Goal: Share content: Share content

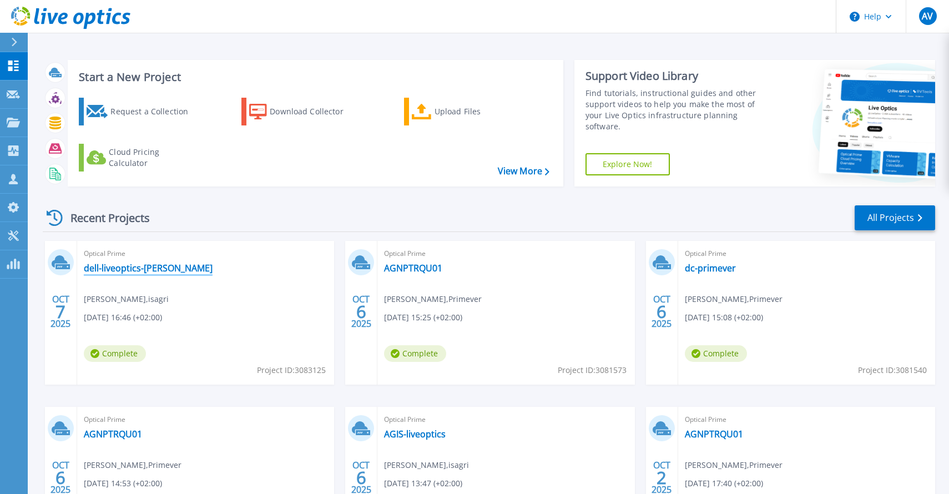
click at [130, 265] on link "dell-liveoptics-[PERSON_NAME]" at bounding box center [148, 268] width 129 height 11
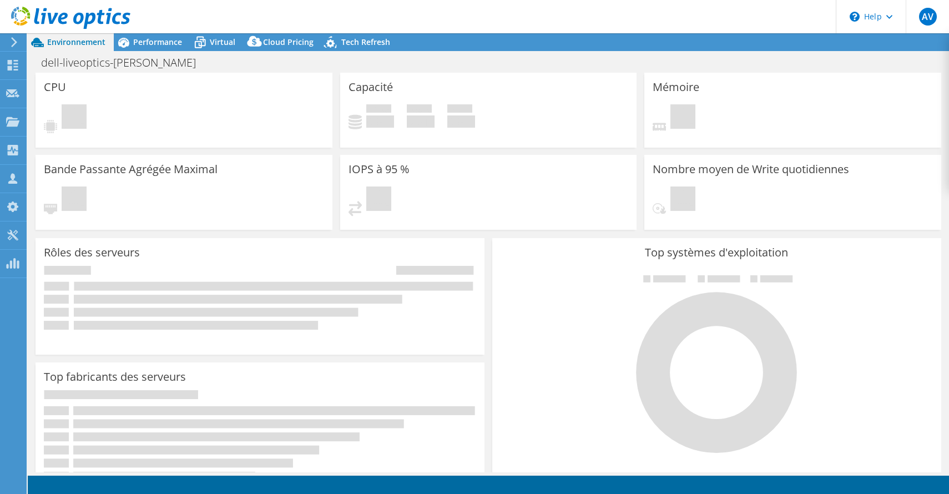
select select "USD"
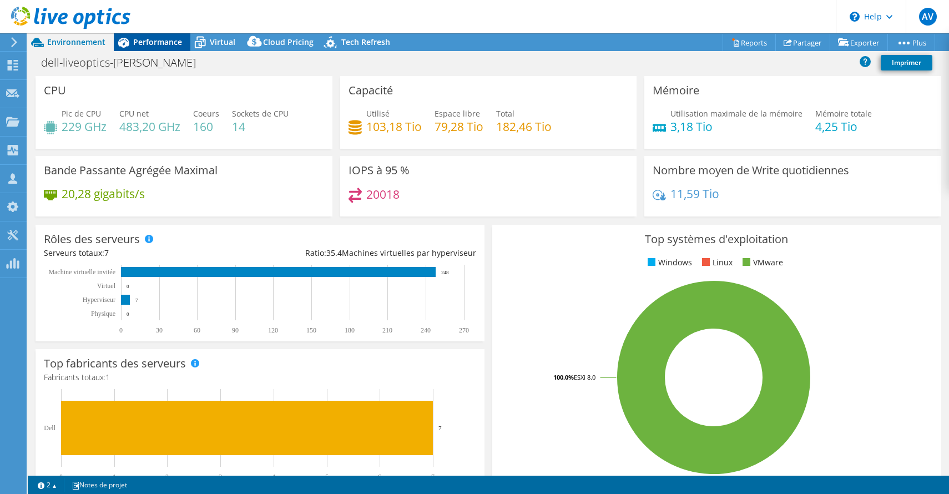
click at [170, 41] on span "Performance" at bounding box center [157, 42] width 49 height 11
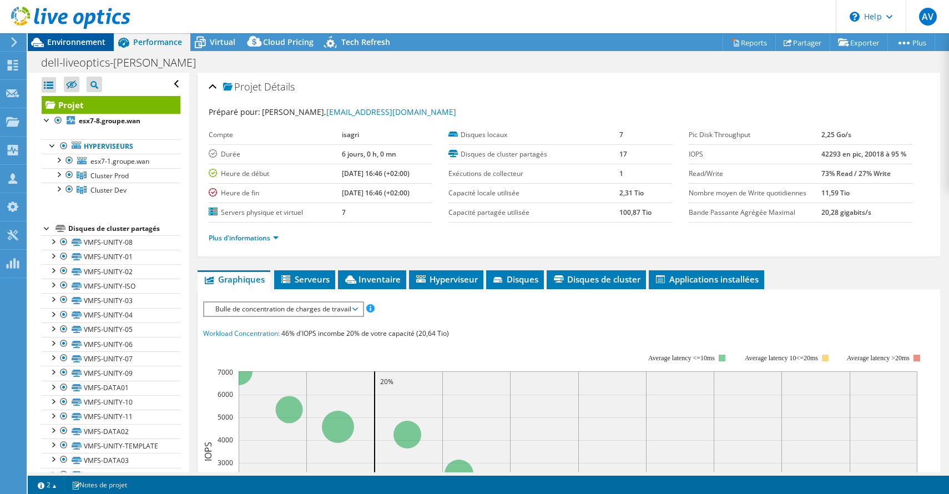
click at [109, 43] on div "Environnement" at bounding box center [71, 42] width 86 height 18
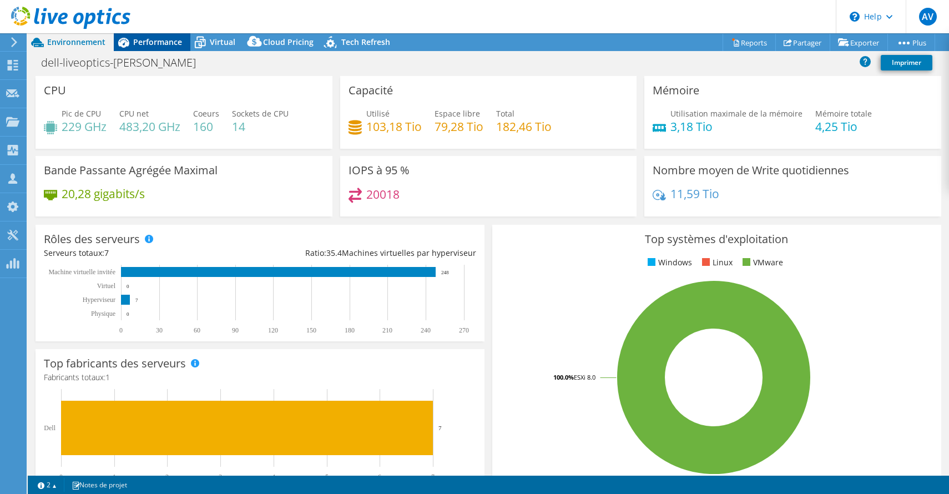
click at [165, 42] on span "Performance" at bounding box center [157, 42] width 49 height 11
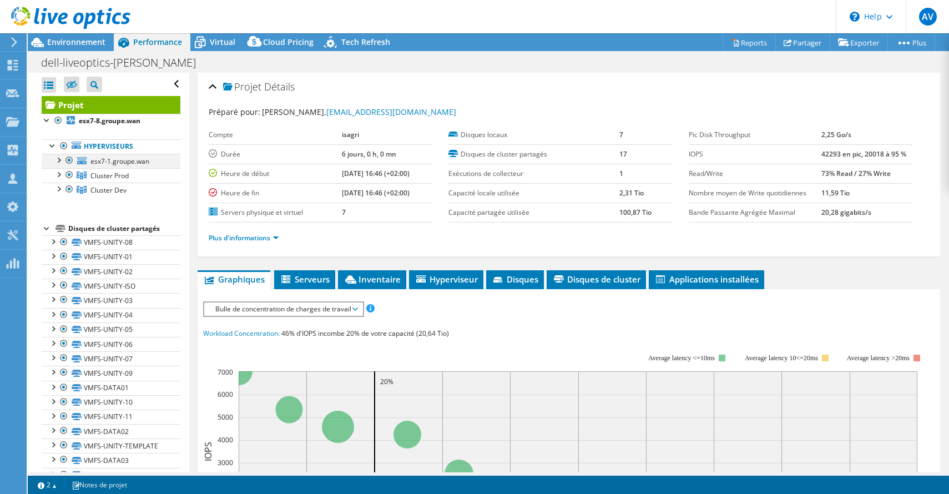
click at [59, 161] on div at bounding box center [58, 159] width 11 height 11
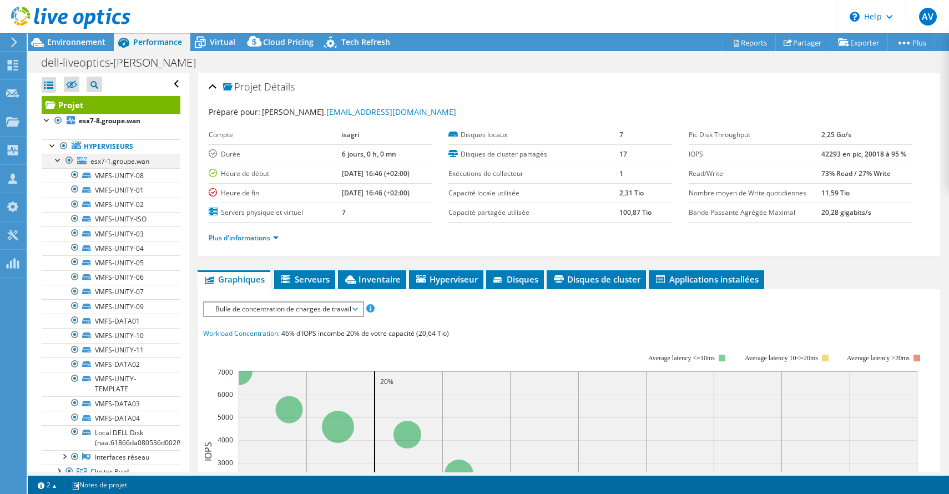
click at [59, 161] on div at bounding box center [58, 159] width 11 height 11
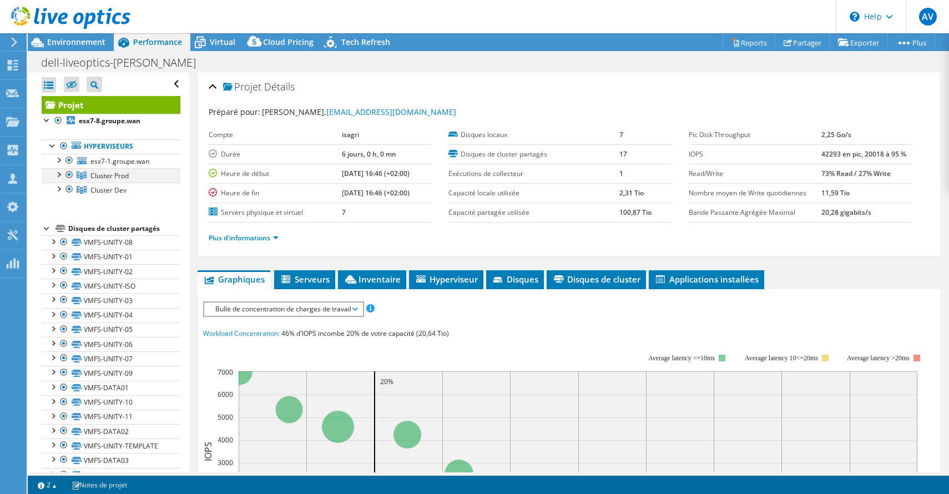
click at [57, 175] on div at bounding box center [58, 173] width 11 height 11
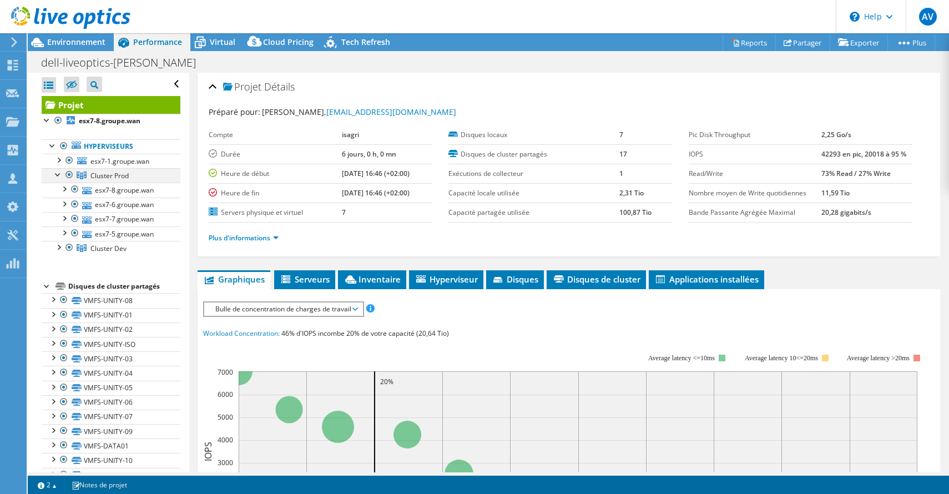
click at [57, 175] on div at bounding box center [58, 173] width 11 height 11
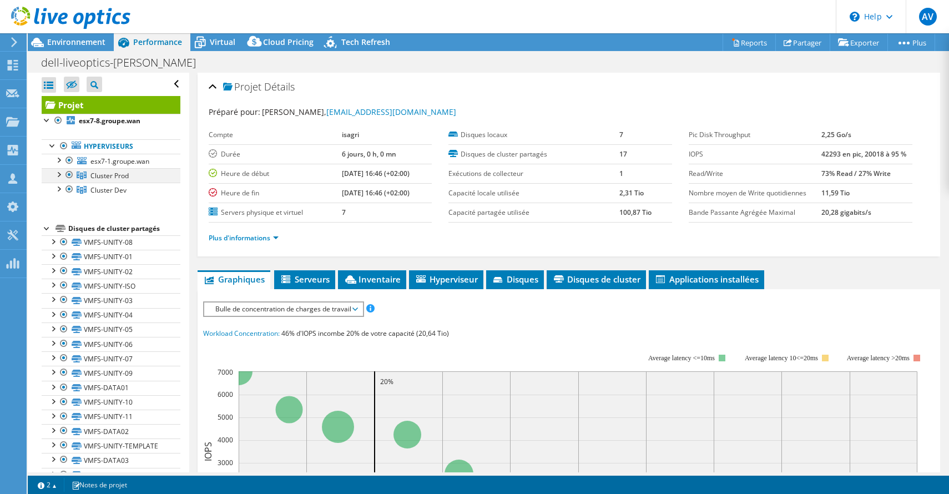
click at [57, 175] on div at bounding box center [58, 173] width 11 height 11
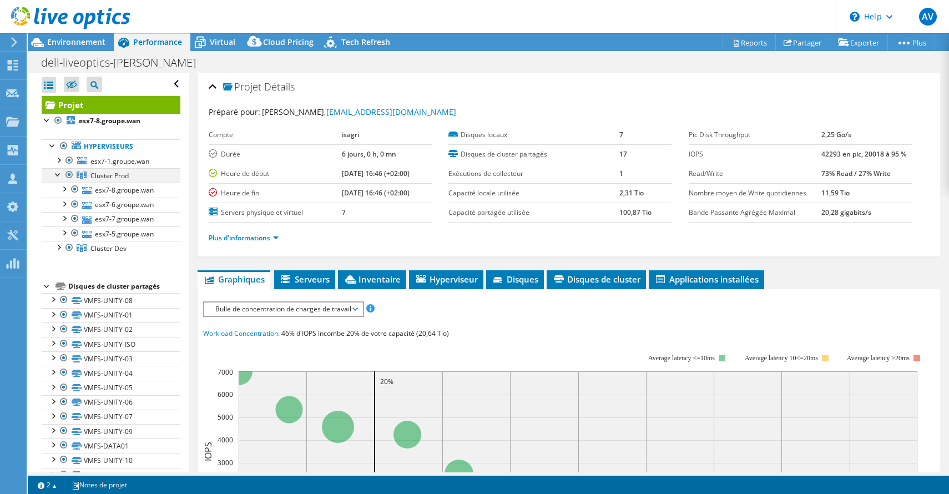
click at [57, 175] on div at bounding box center [58, 173] width 11 height 11
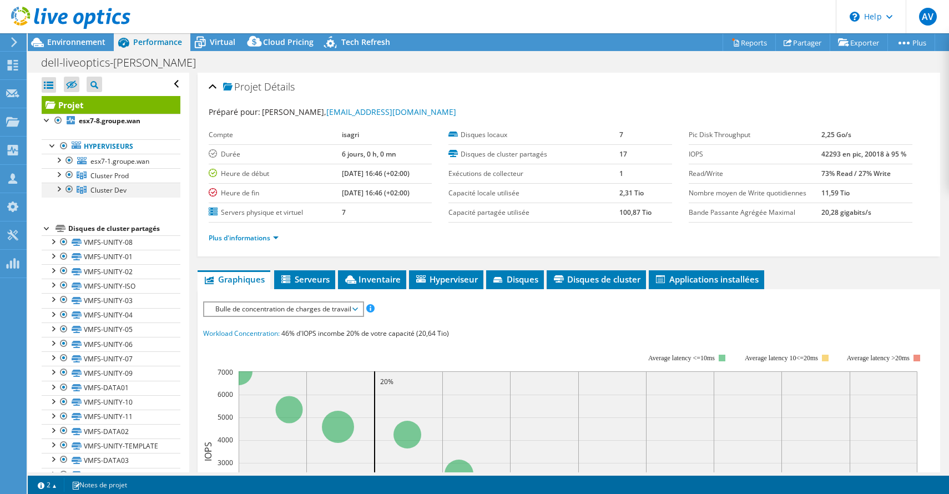
click at [61, 190] on div at bounding box center [58, 188] width 11 height 11
click at [60, 179] on div at bounding box center [58, 173] width 11 height 11
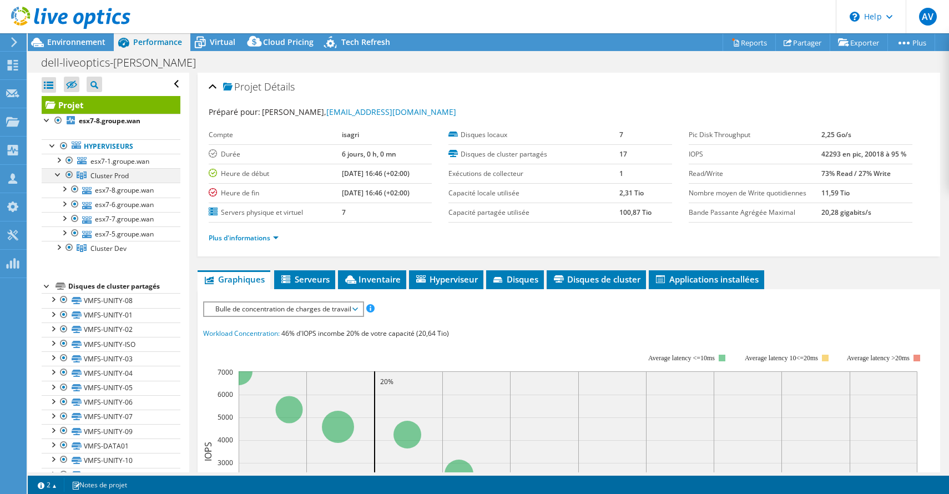
click at [61, 178] on div at bounding box center [58, 173] width 11 height 11
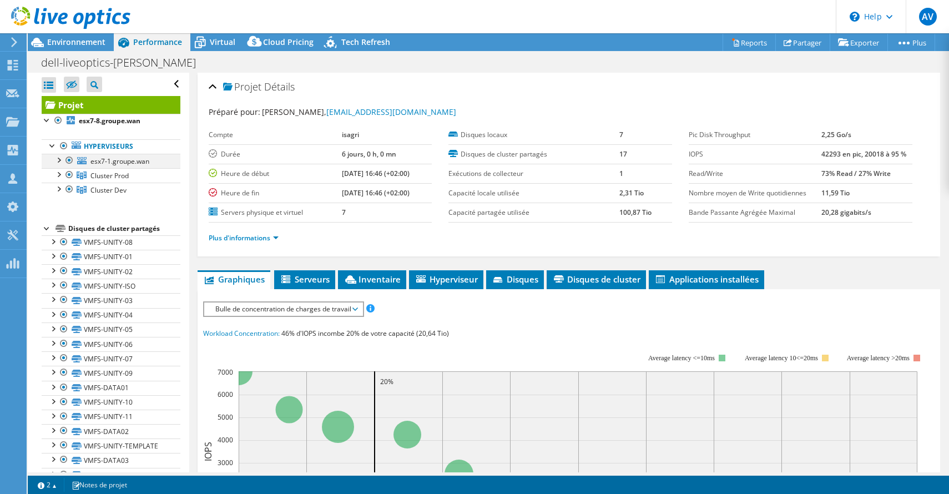
click at [60, 158] on div at bounding box center [58, 159] width 11 height 11
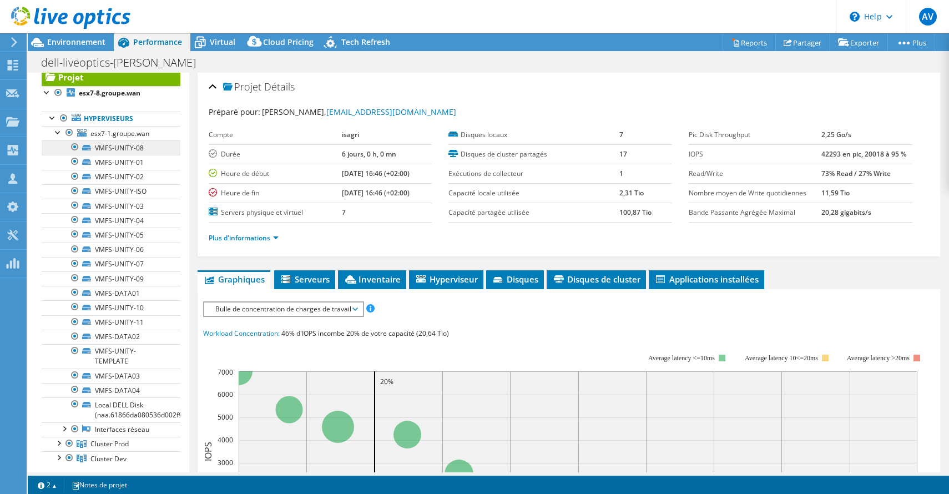
scroll to position [24, 0]
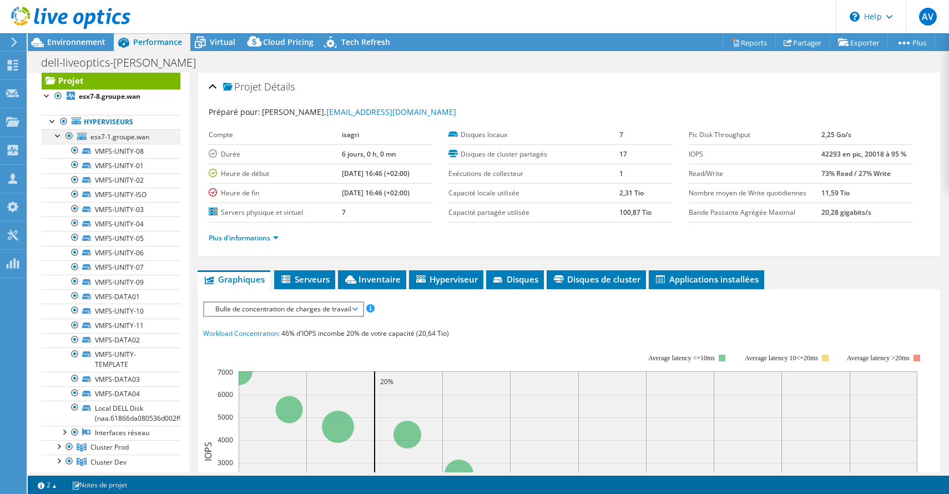
click at [58, 138] on div at bounding box center [58, 134] width 11 height 11
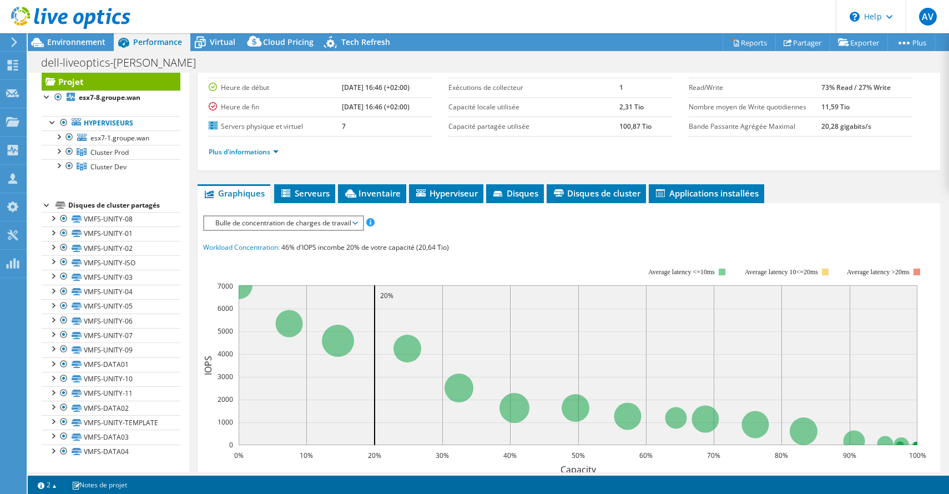
scroll to position [88, 0]
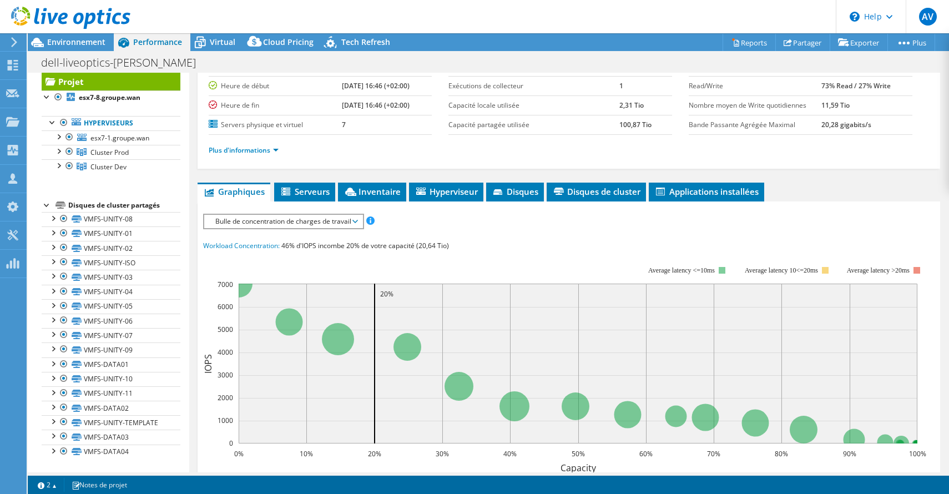
click at [289, 214] on div "Bulle de concentration de charges de travail IOPS Débit de disque Taille IO Lat…" at bounding box center [283, 222] width 161 height 16
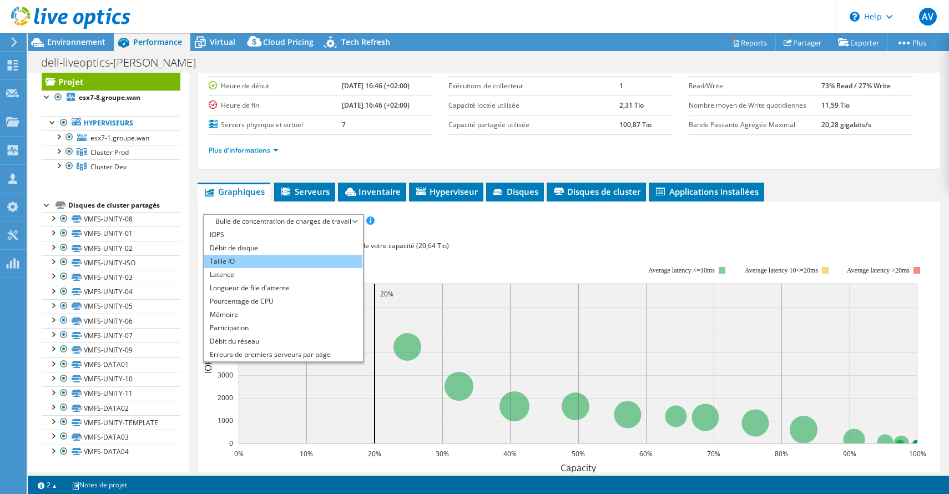
click at [248, 255] on li "Taille IO" at bounding box center [283, 261] width 158 height 13
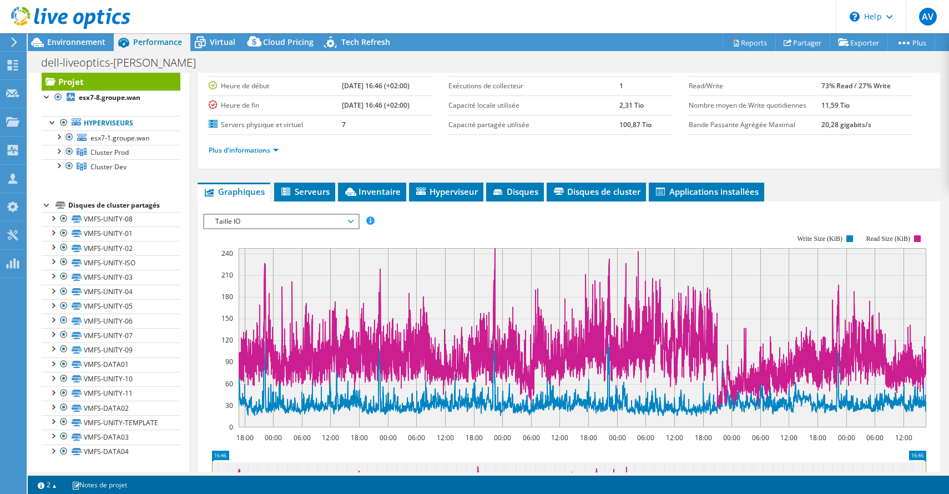
click at [338, 223] on span "Taille IO" at bounding box center [281, 221] width 143 height 13
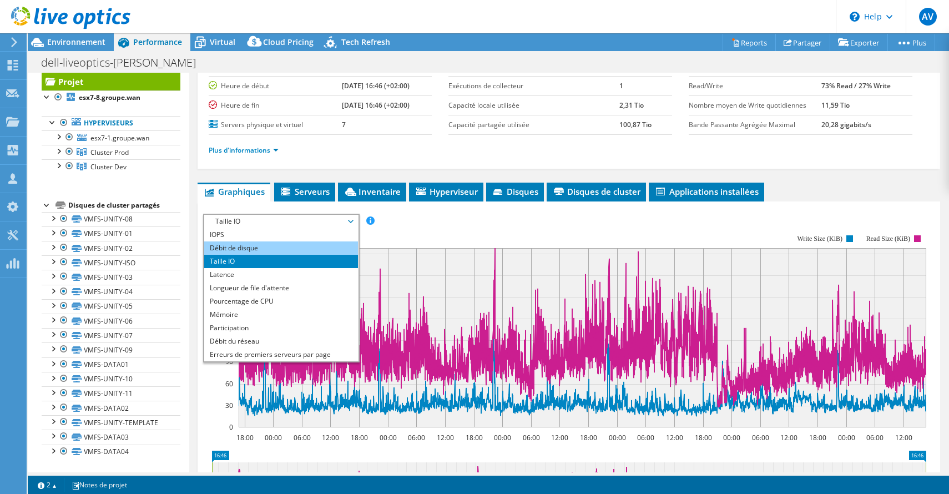
click at [293, 251] on li "Débit de disque" at bounding box center [281, 247] width 154 height 13
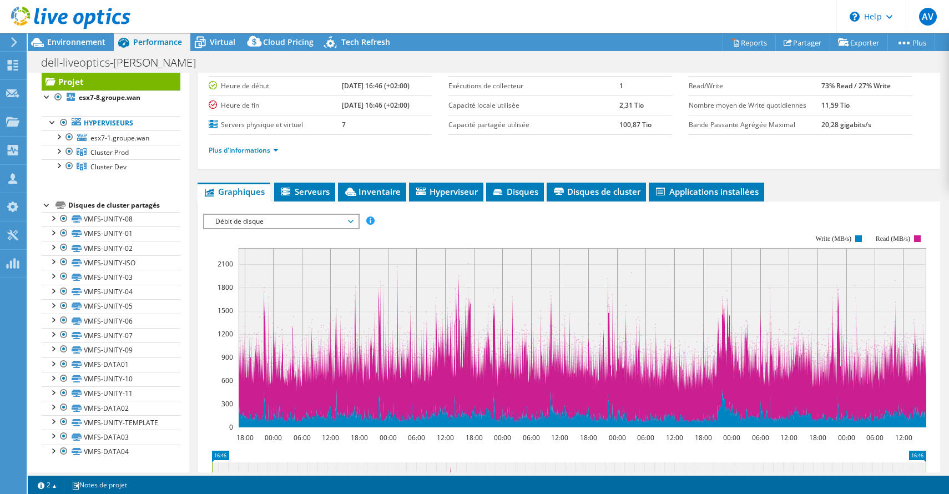
click at [342, 220] on span "Débit de disque" at bounding box center [281, 221] width 143 height 13
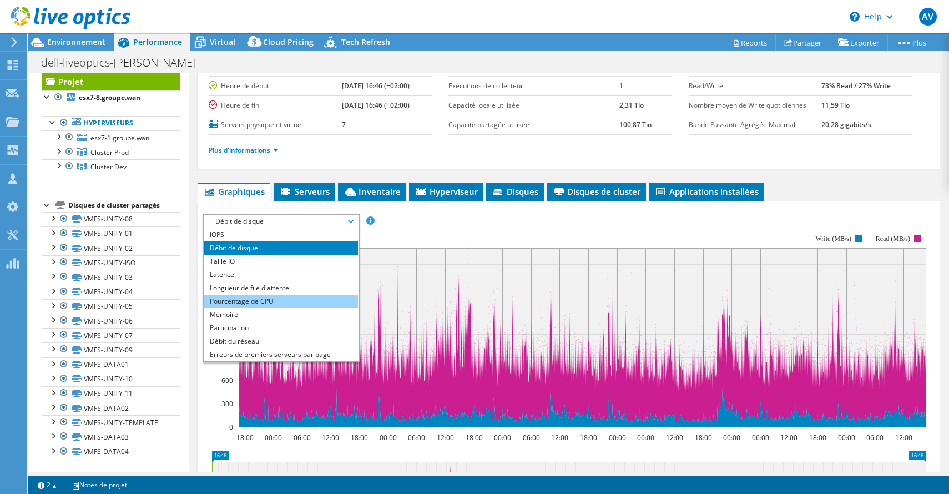
click at [262, 296] on li "Pourcentage de CPU" at bounding box center [281, 301] width 154 height 13
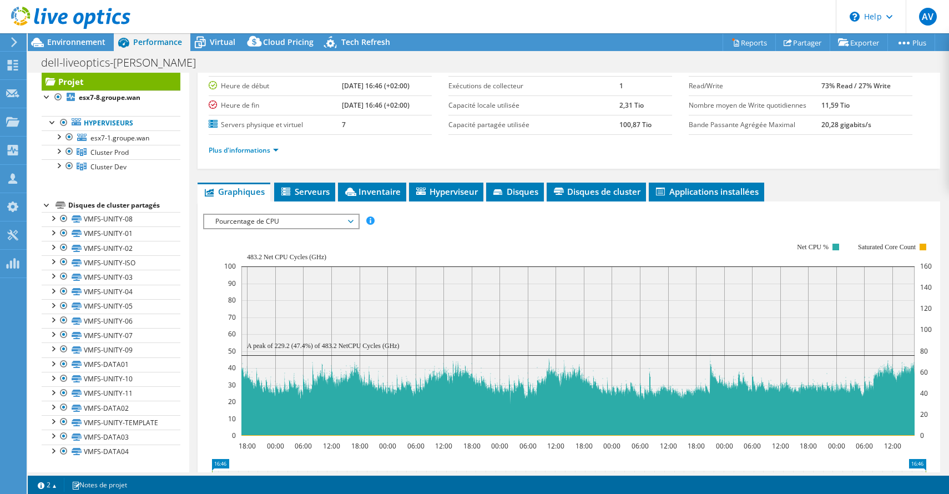
click at [304, 225] on span "Pourcentage de CPU" at bounding box center [281, 221] width 143 height 13
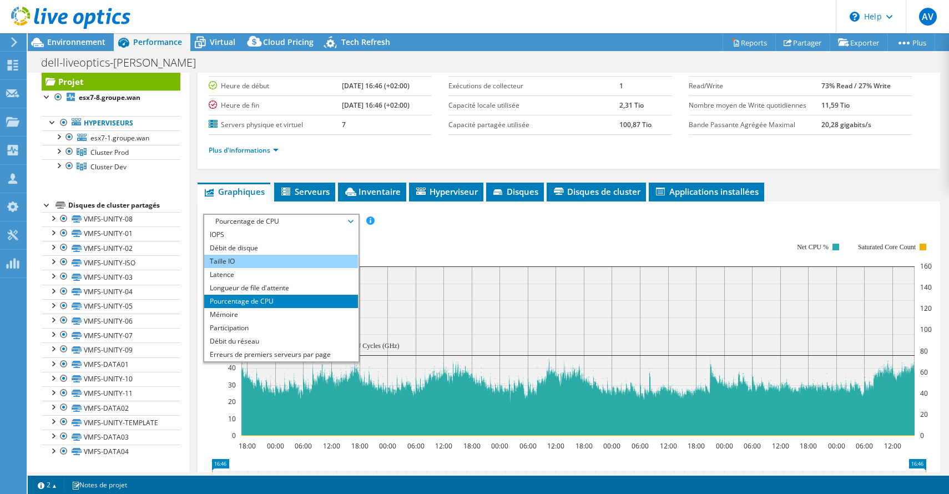
scroll to position [0, 0]
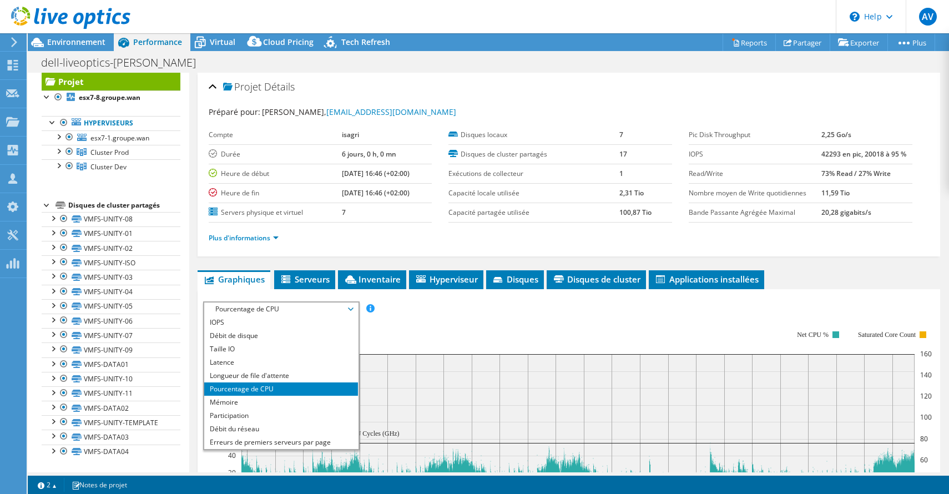
click at [256, 311] on span "Pourcentage de CPU" at bounding box center [281, 309] width 143 height 13
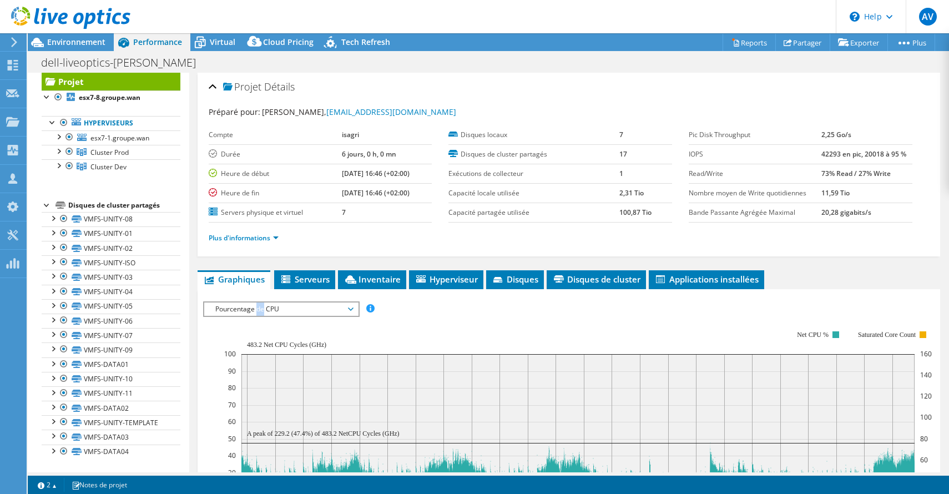
click at [256, 311] on span "Pourcentage de CPU" at bounding box center [281, 309] width 143 height 13
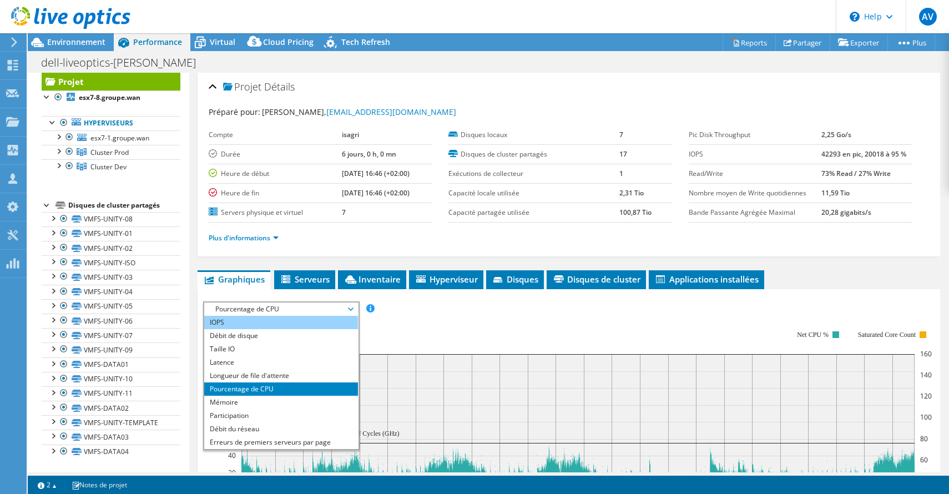
click at [239, 326] on li "IOPS" at bounding box center [281, 322] width 154 height 13
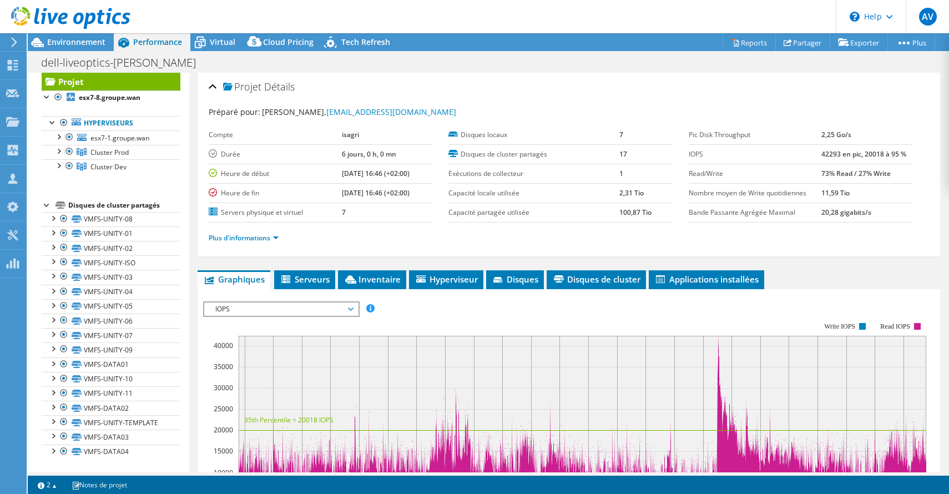
click at [536, 320] on div at bounding box center [569, 490] width 732 height 379
click at [751, 44] on link "Reports" at bounding box center [749, 42] width 53 height 17
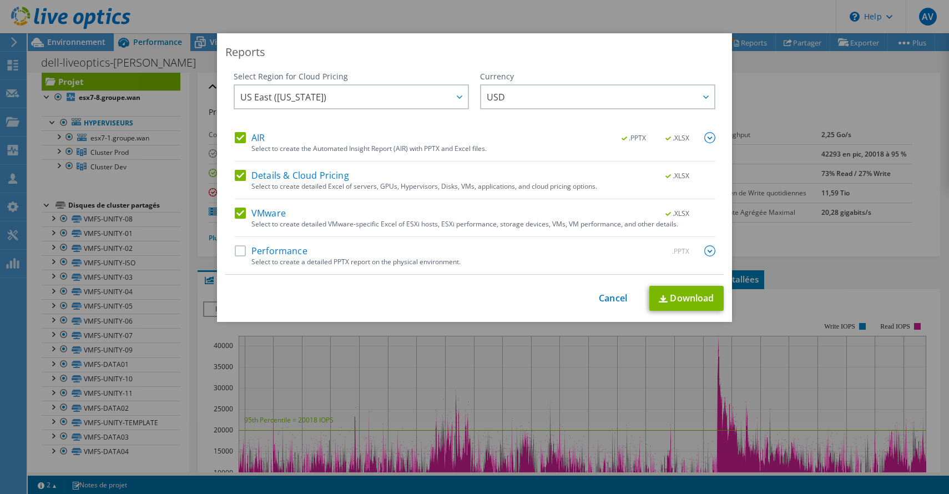
click at [274, 253] on label "Performance" at bounding box center [271, 250] width 73 height 11
click at [0, 0] on input "Performance" at bounding box center [0, 0] width 0 height 0
click at [241, 171] on label "Details & Cloud Pricing" at bounding box center [292, 175] width 114 height 11
click at [0, 0] on input "Details & Cloud Pricing" at bounding box center [0, 0] width 0 height 0
click at [242, 215] on label "VMware" at bounding box center [260, 213] width 51 height 11
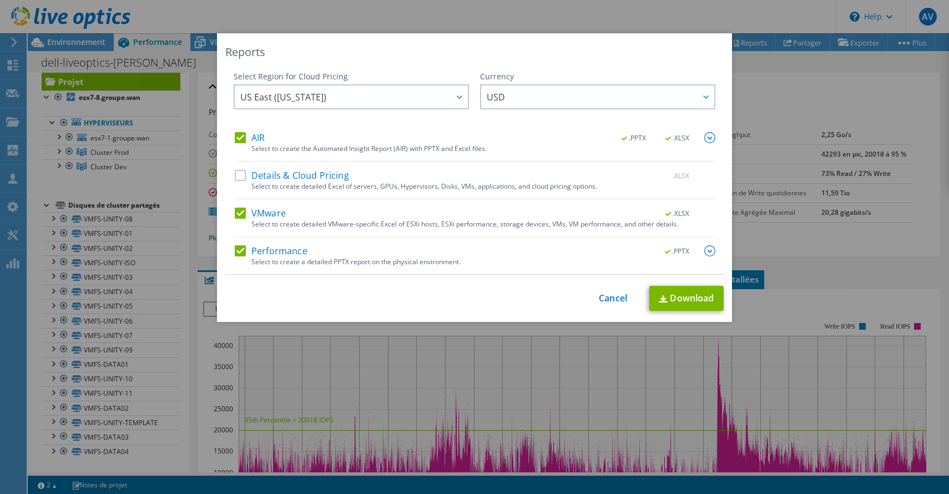
click at [0, 0] on input "VMware" at bounding box center [0, 0] width 0 height 0
click at [698, 299] on link "Download" at bounding box center [687, 298] width 74 height 25
click at [612, 289] on div "This process may take a while, please wait... Cancel Download" at bounding box center [474, 298] width 499 height 25
click at [609, 300] on link "Cancel" at bounding box center [613, 298] width 28 height 11
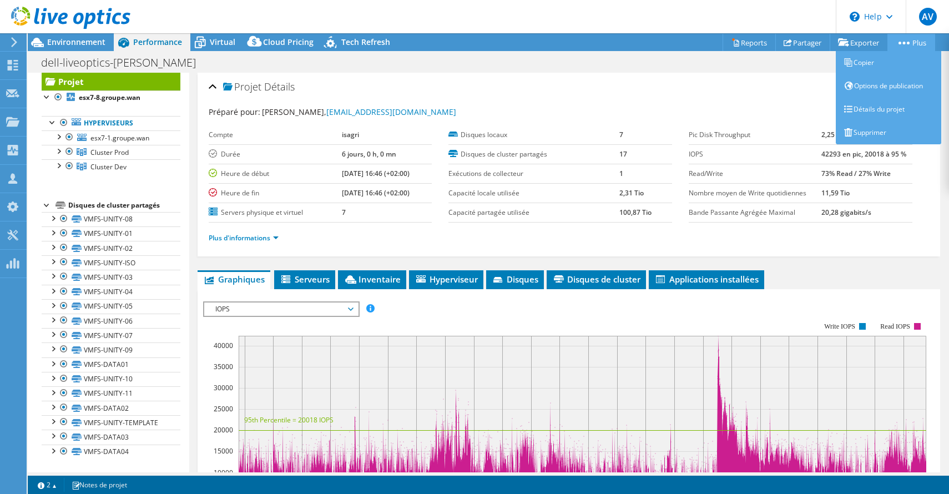
click at [897, 46] on link "Plus" at bounding box center [912, 42] width 48 height 17
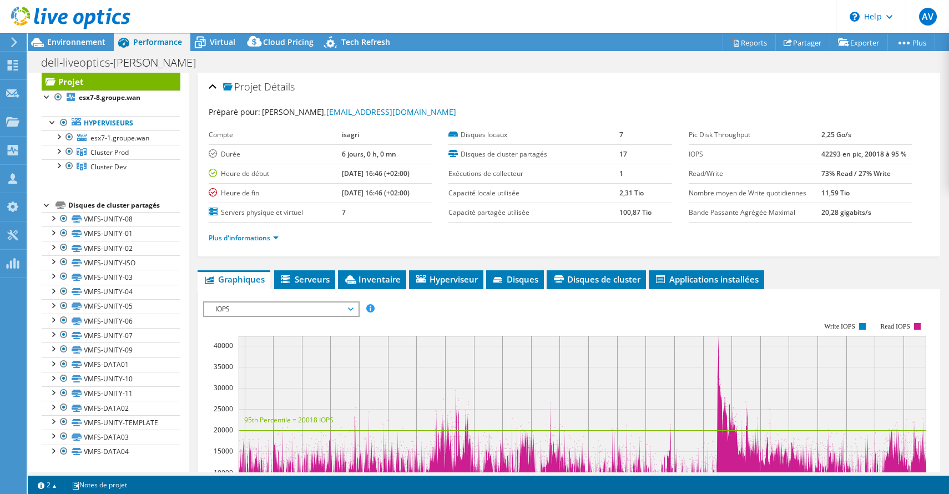
click at [732, 99] on div "Préparé pour: olivier le mao, olemao@groupeisagri.com Compte isagri Durée 6 jou…" at bounding box center [569, 176] width 721 height 154
click at [800, 35] on link "Partager" at bounding box center [803, 42] width 55 height 17
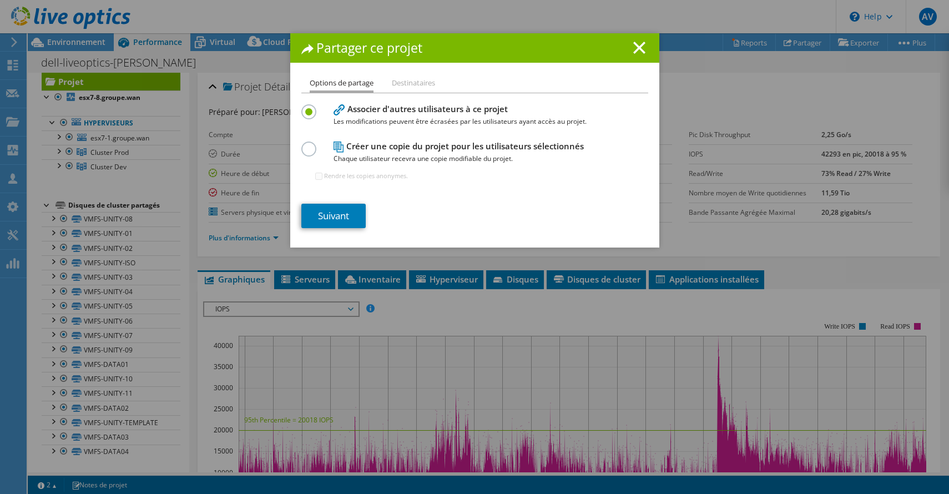
click at [310, 144] on label at bounding box center [310, 143] width 19 height 3
click at [0, 0] on input "radio" at bounding box center [0, 0] width 0 height 0
click at [331, 208] on link "Suivant" at bounding box center [333, 216] width 64 height 24
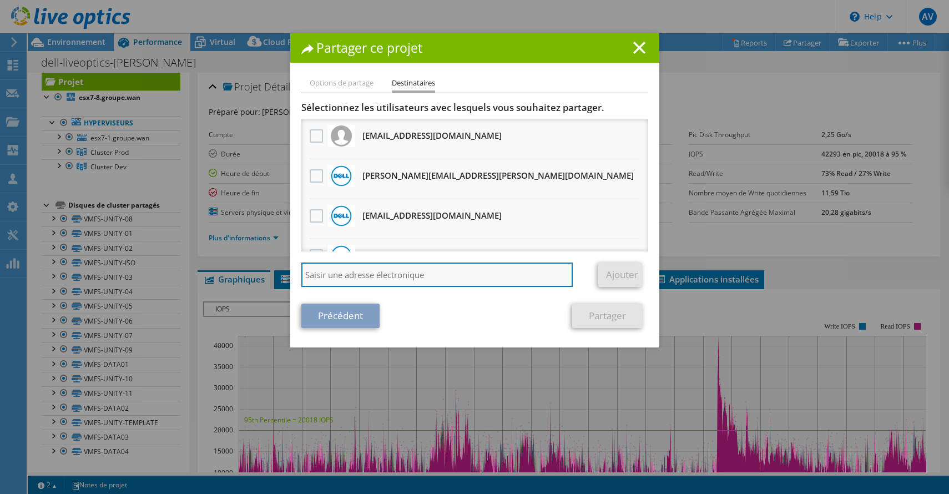
click at [420, 266] on input "search" at bounding box center [437, 275] width 272 height 24
paste input "pierre.guigny@dell.com"
type input "pierre.guigny@dell.com"
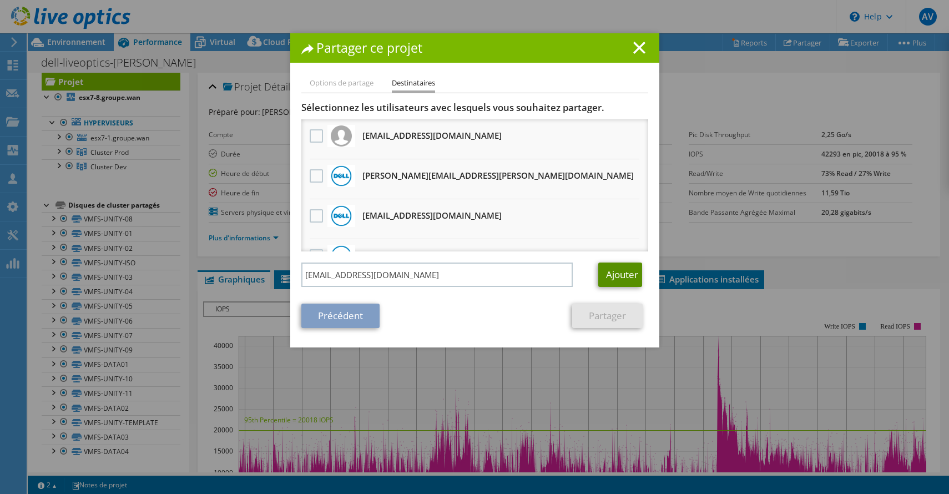
click at [617, 269] on link "Ajouter" at bounding box center [620, 275] width 44 height 24
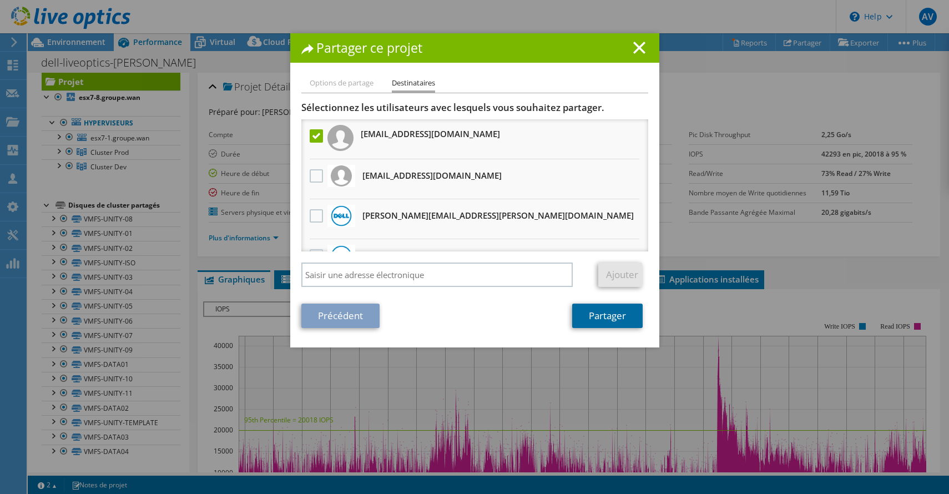
click at [607, 319] on link "Partager" at bounding box center [607, 316] width 71 height 24
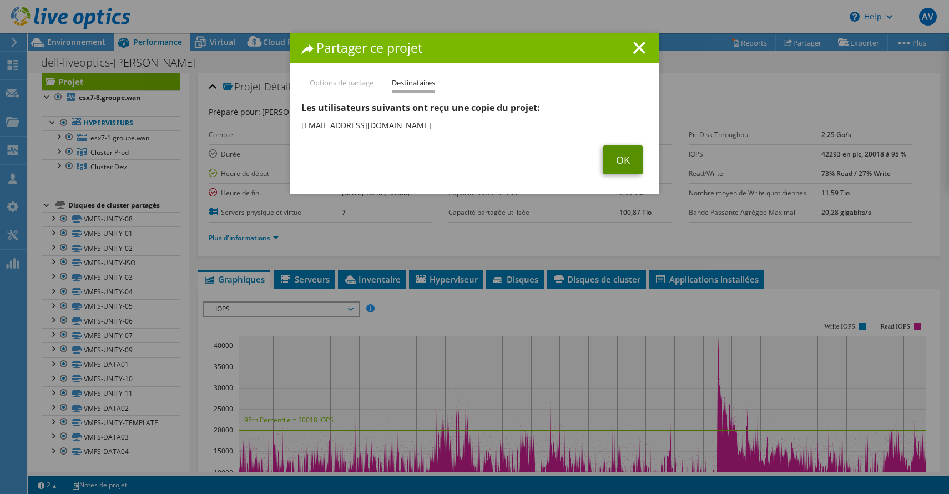
click at [618, 164] on link "OK" at bounding box center [622, 159] width 39 height 29
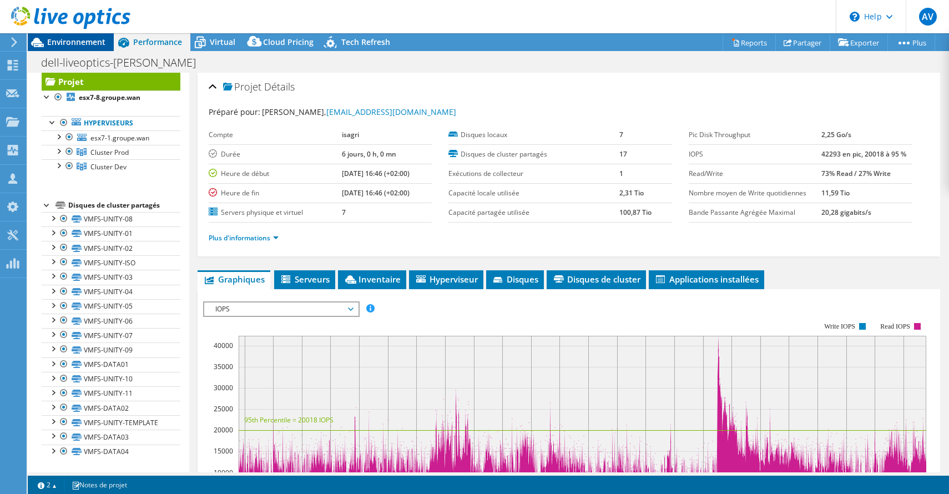
click at [78, 43] on span "Environnement" at bounding box center [76, 42] width 58 height 11
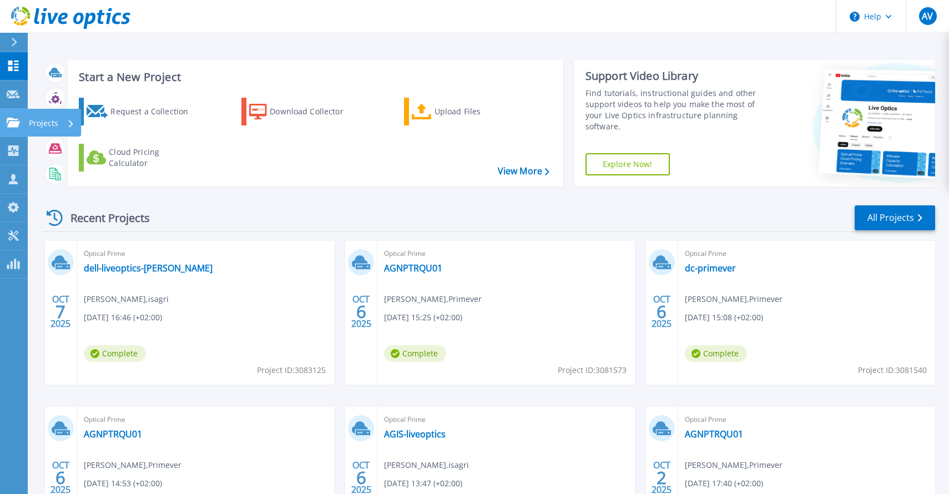
click at [11, 122] on icon at bounding box center [13, 122] width 13 height 9
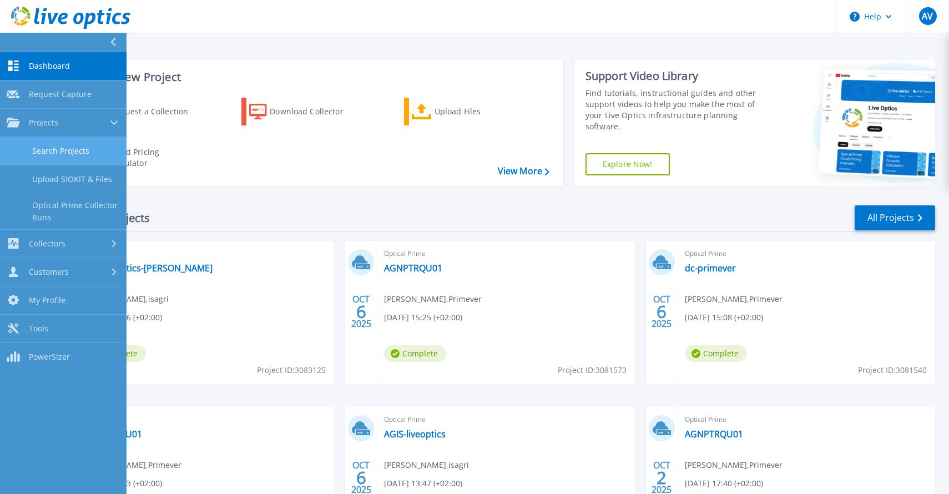
click at [77, 154] on link "Search Projects" at bounding box center [63, 151] width 127 height 28
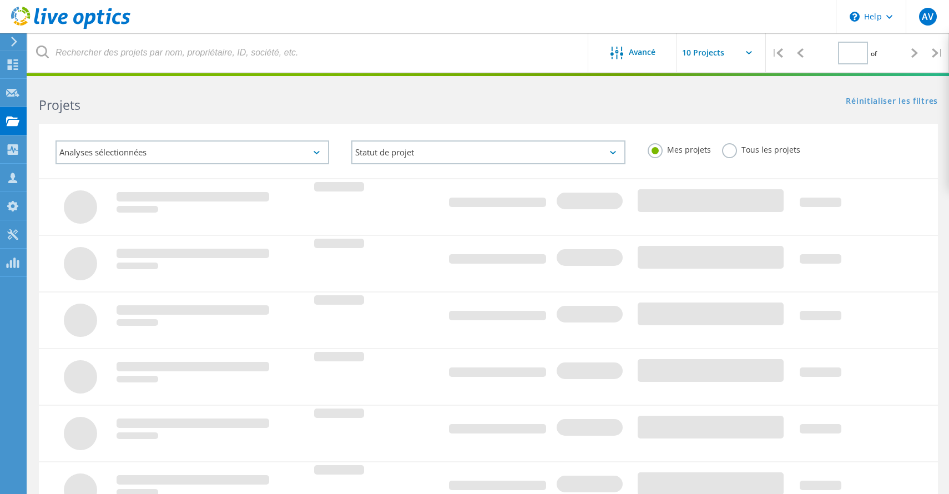
type input "1"
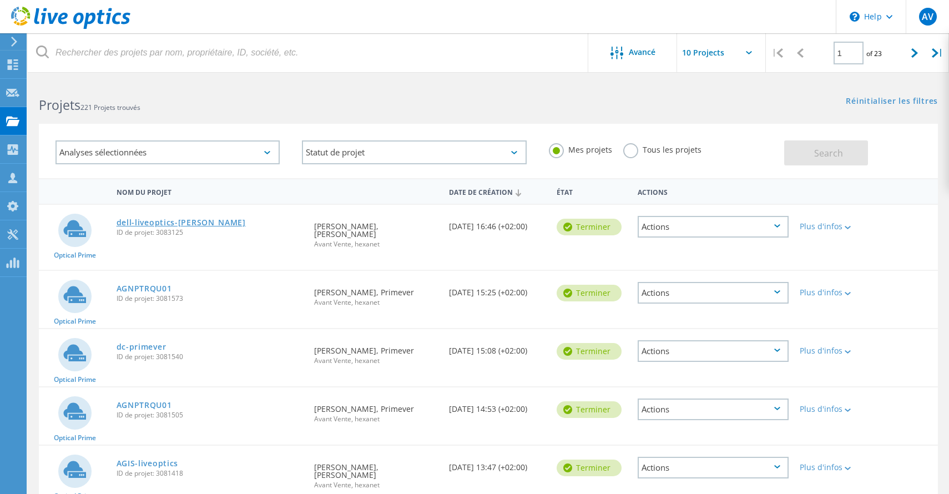
click at [180, 222] on link "dell-liveoptics-[PERSON_NAME]" at bounding box center [181, 223] width 129 height 8
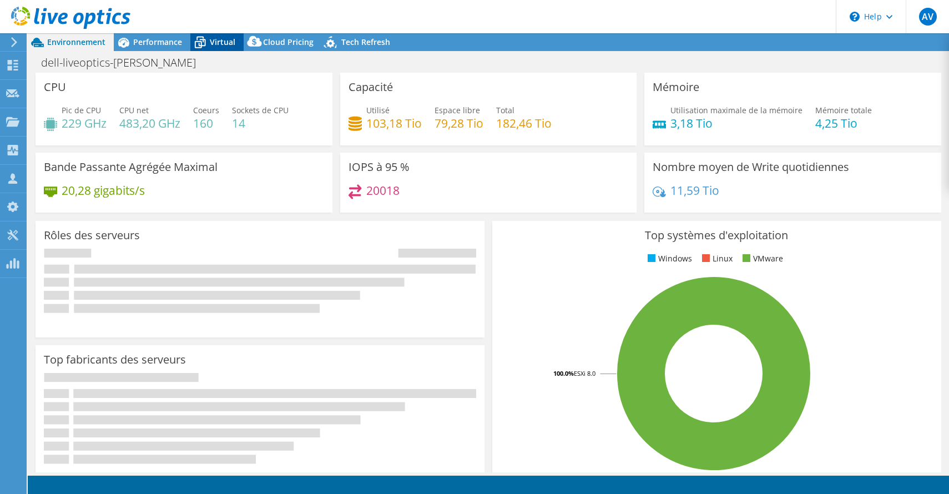
select select "USD"
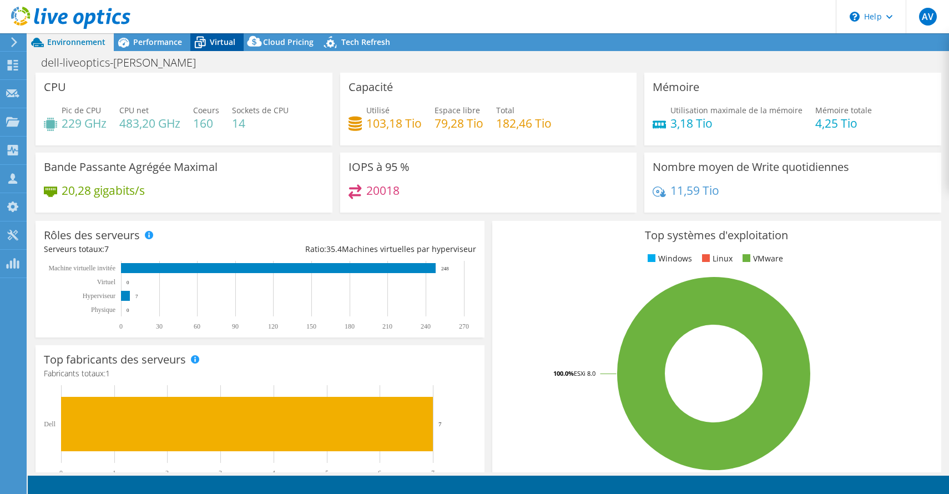
click at [212, 46] on span "Virtual" at bounding box center [223, 42] width 26 height 11
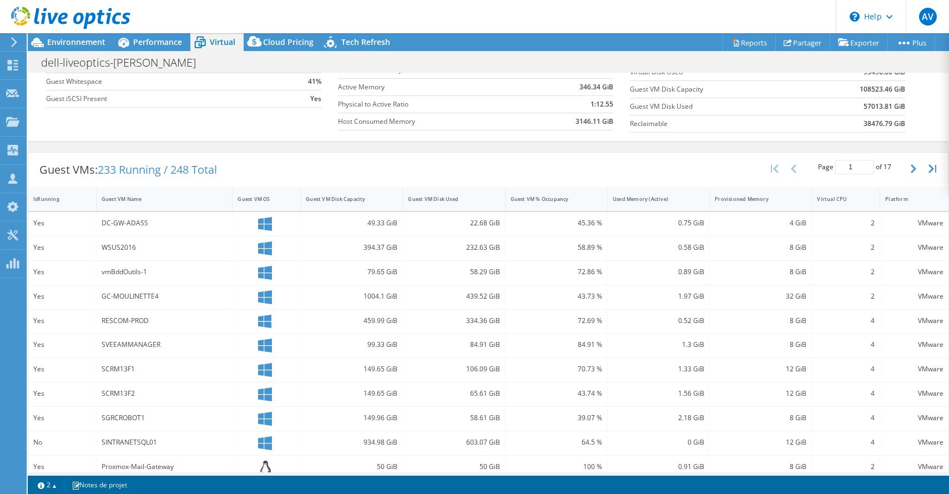
scroll to position [149, 0]
